Goal: Task Accomplishment & Management: Complete application form

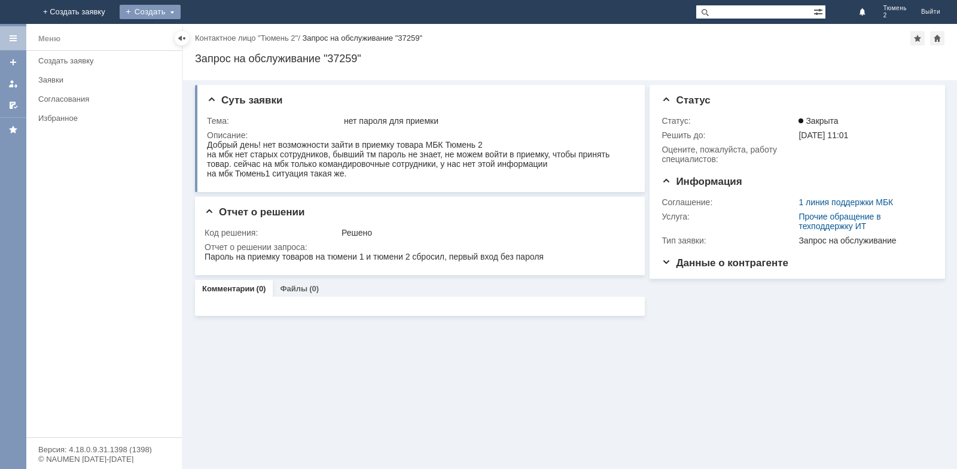
click at [181, 13] on div "Создать" at bounding box center [150, 12] width 61 height 14
click at [213, 38] on link "Заявка" at bounding box center [167, 36] width 91 height 14
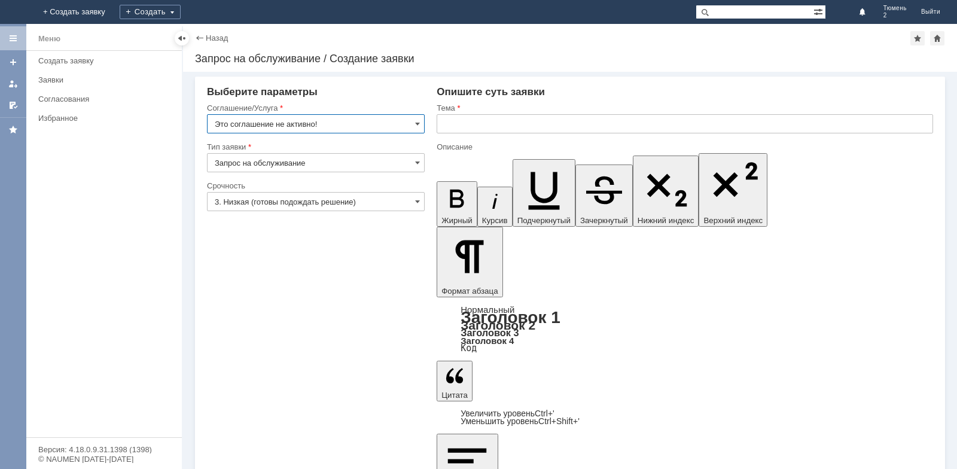
click at [414, 126] on input "Это соглашение не активно!" at bounding box center [316, 123] width 218 height 19
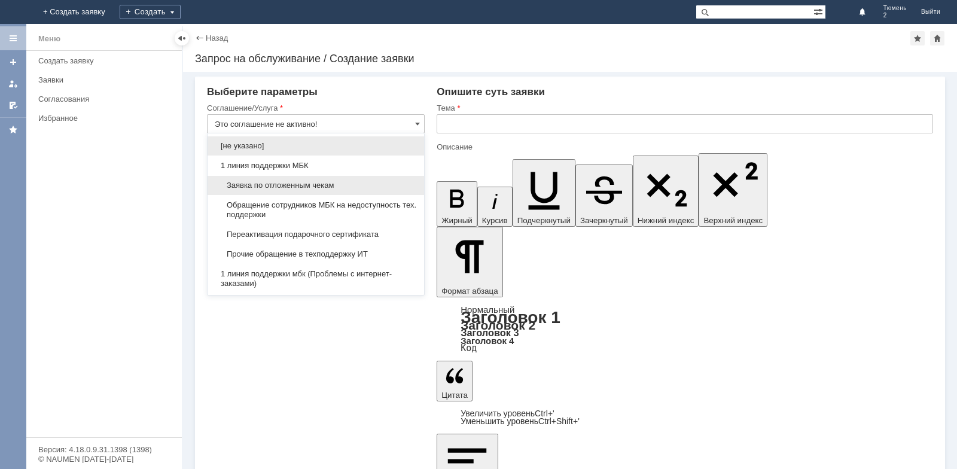
click at [325, 188] on span "Заявка по отложенным чекам" at bounding box center [316, 186] width 202 height 10
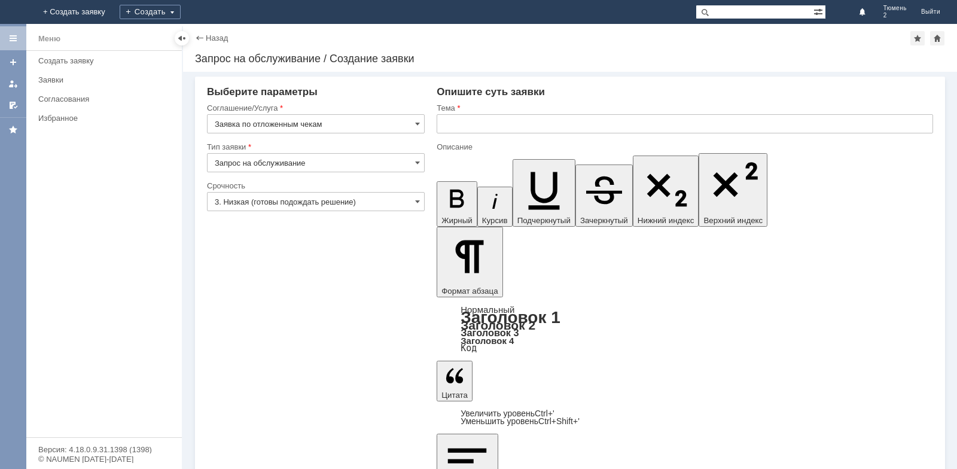
type input "Заявка по отложенным чекам"
click at [468, 125] on input "text" at bounding box center [685, 123] width 496 height 19
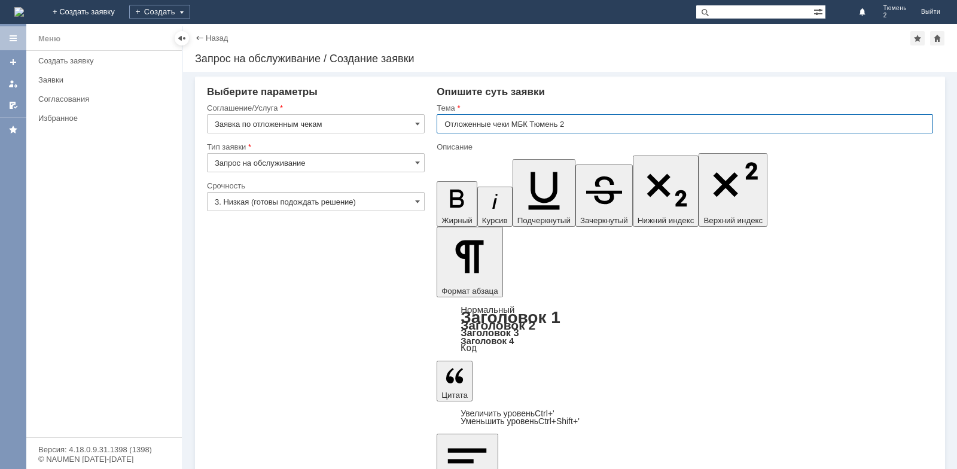
type input "Отложенные чеки МБК Тюмень 2"
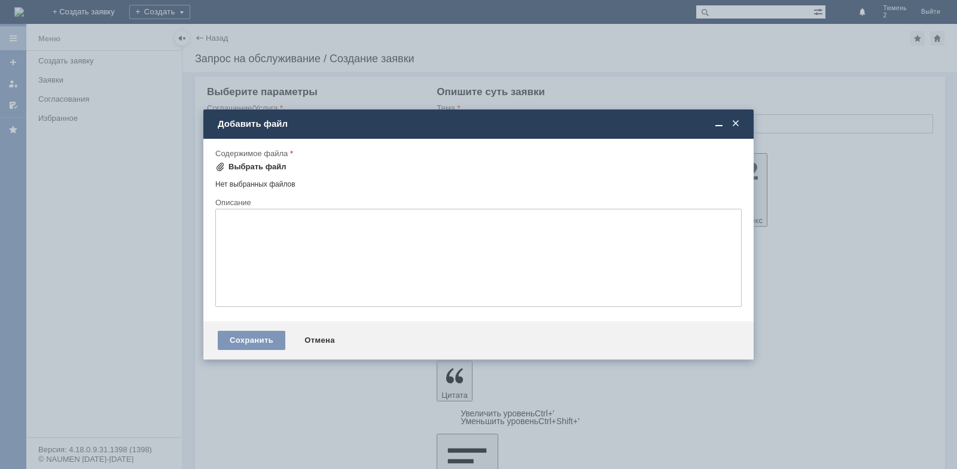
click at [231, 166] on div "Выбрать файл" at bounding box center [257, 167] width 58 height 10
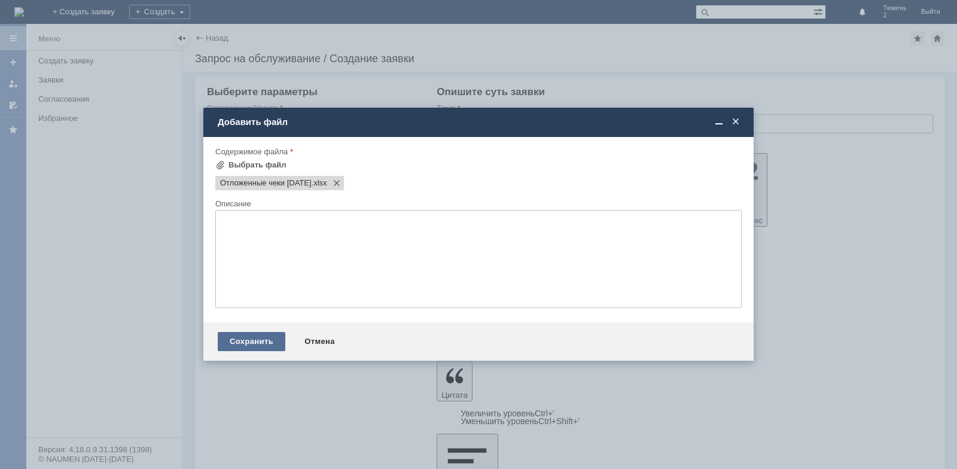
click at [259, 341] on div "Сохранить" at bounding box center [252, 341] width 68 height 19
